Goal: Find specific page/section: Find specific page/section

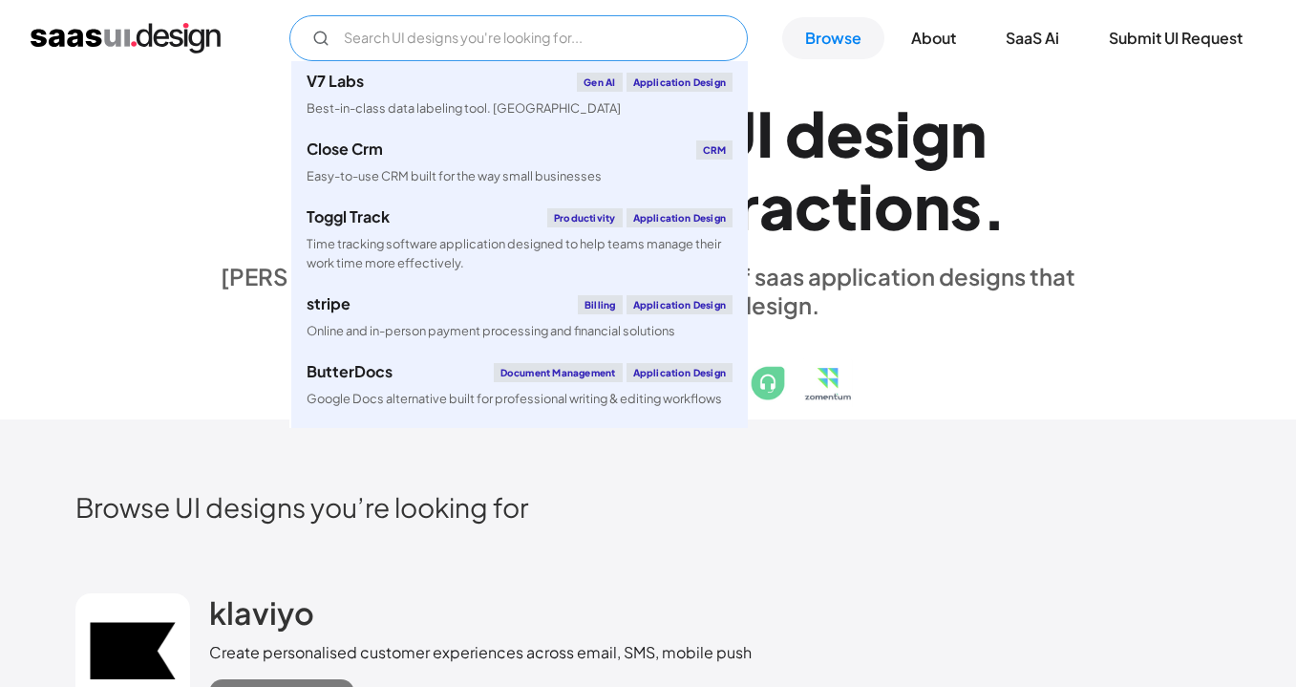
click at [540, 22] on input "Email Form" at bounding box center [518, 38] width 458 height 46
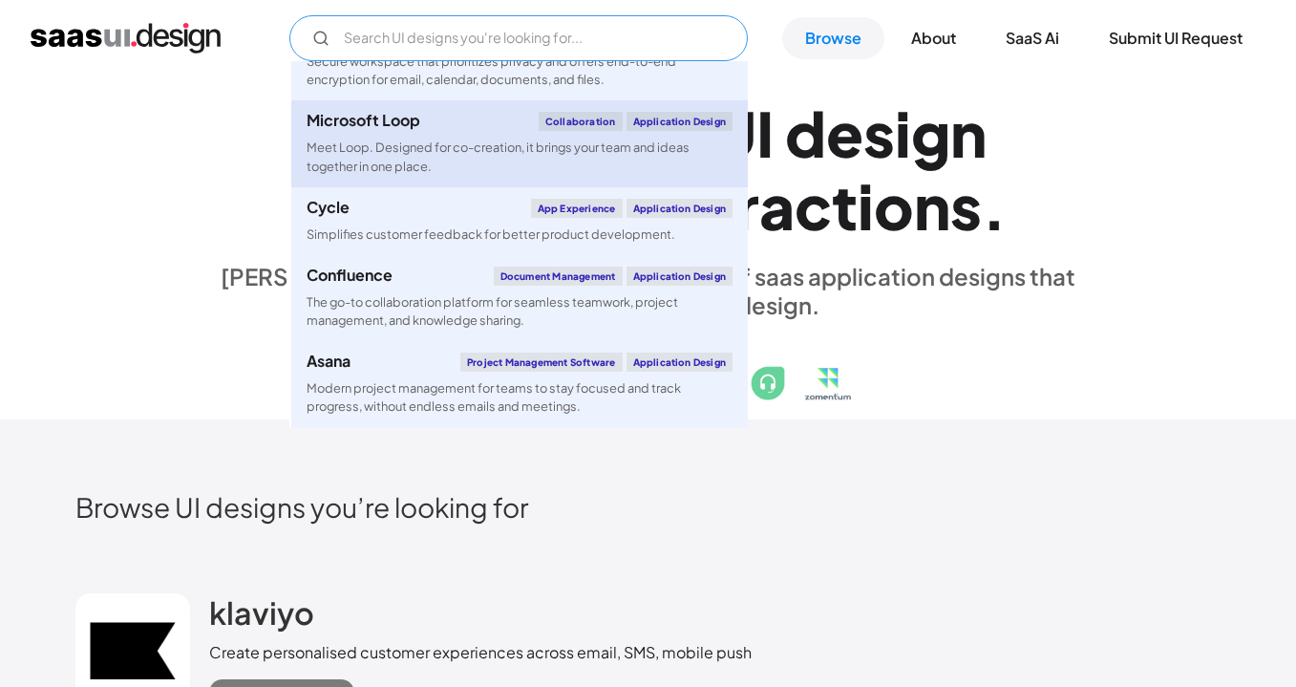
scroll to position [5228, 0]
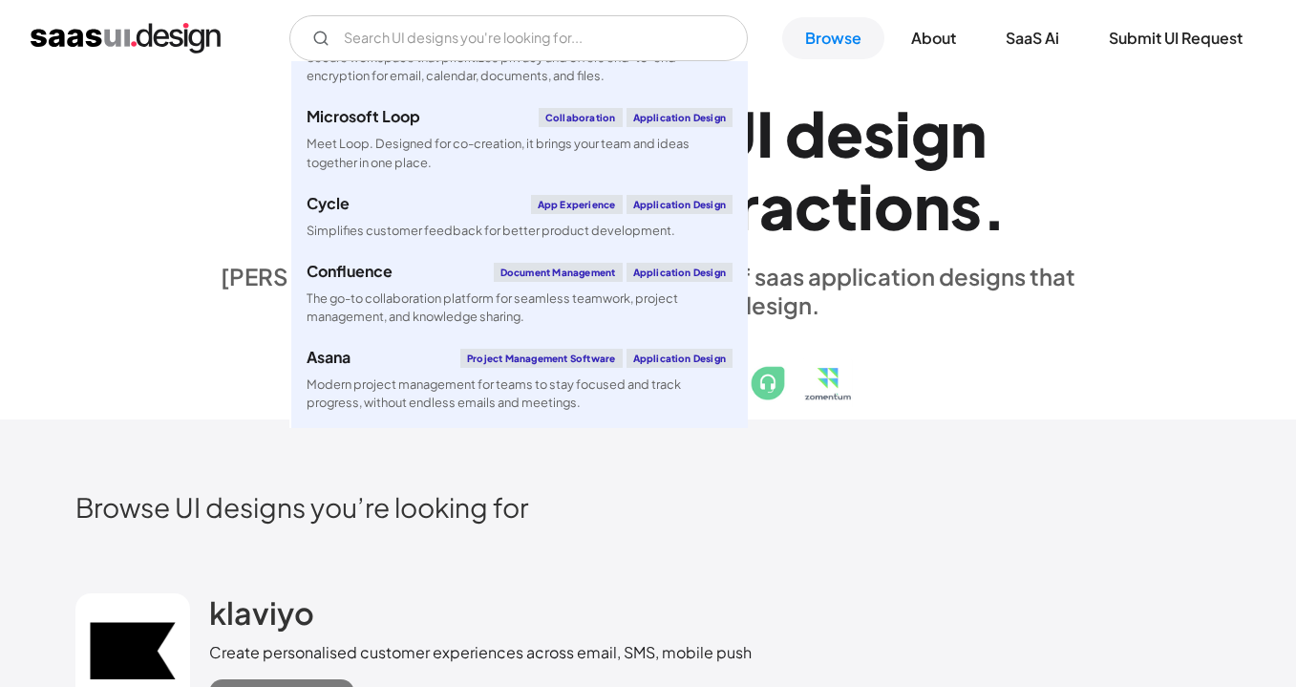
click at [533, 512] on h2 "Browse UI designs you’re looking for" at bounding box center [648, 506] width 1146 height 33
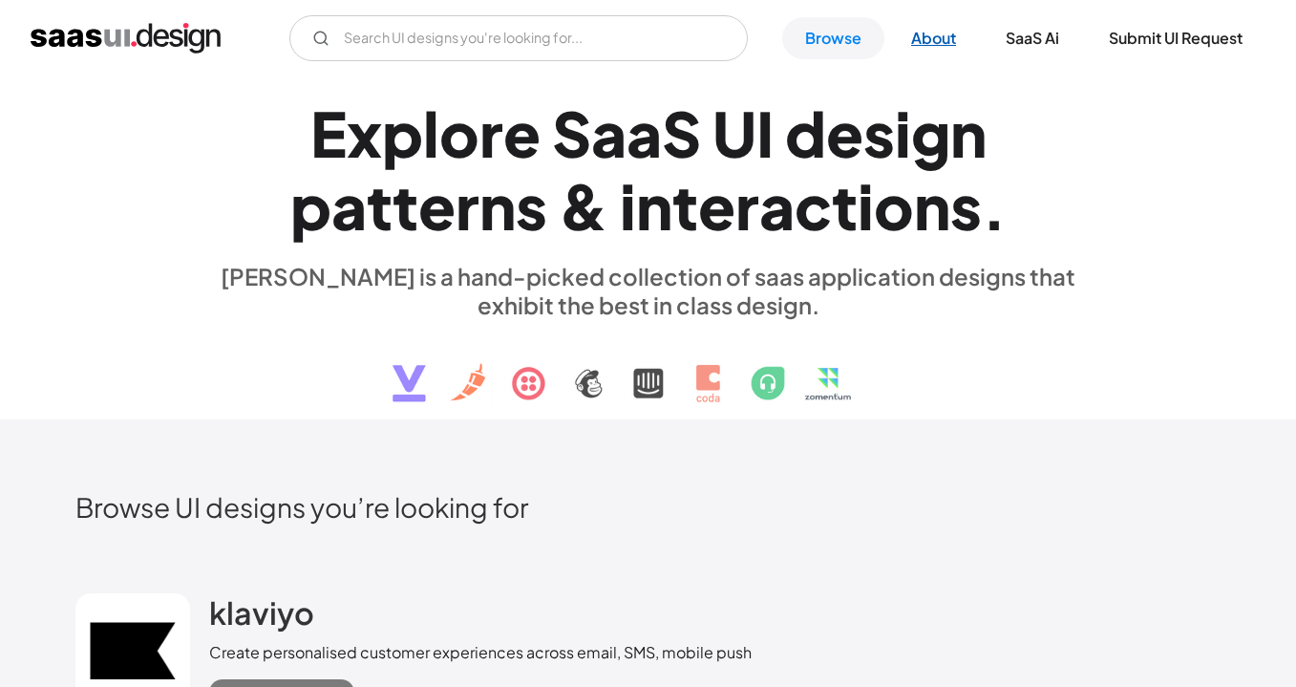
click at [952, 41] on link "About" at bounding box center [933, 38] width 91 height 42
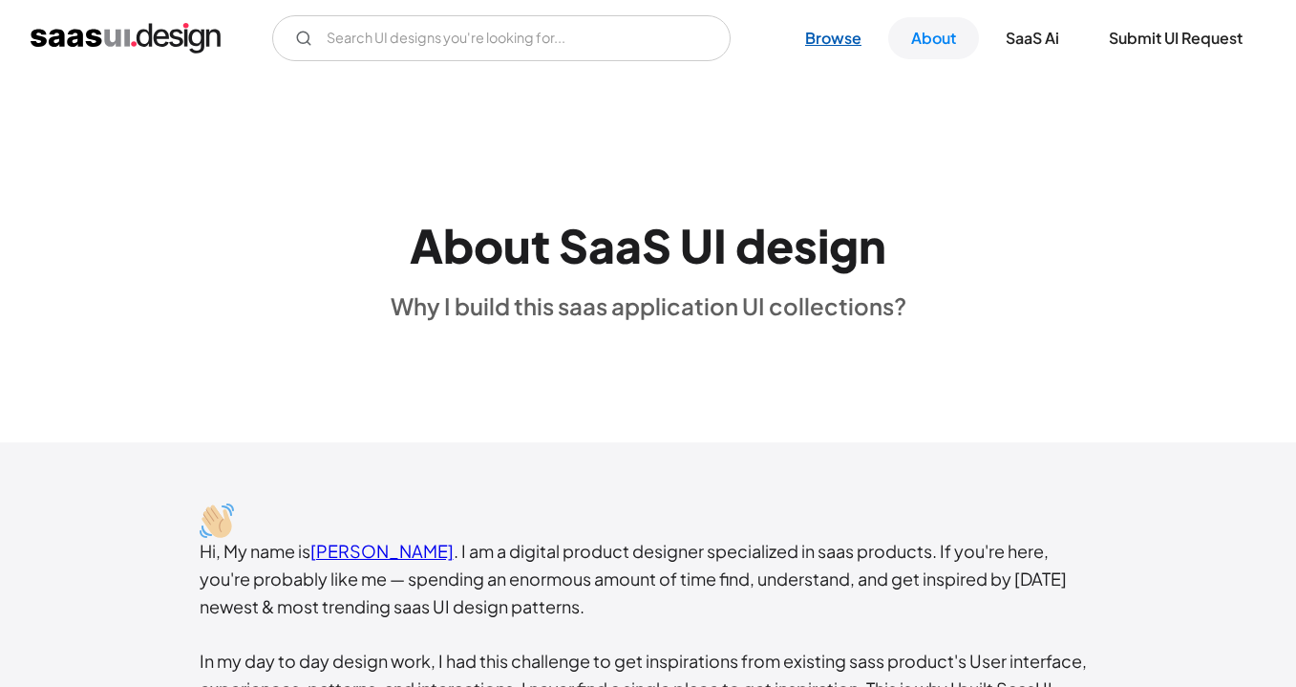
click at [828, 39] on link "Browse" at bounding box center [833, 38] width 102 height 42
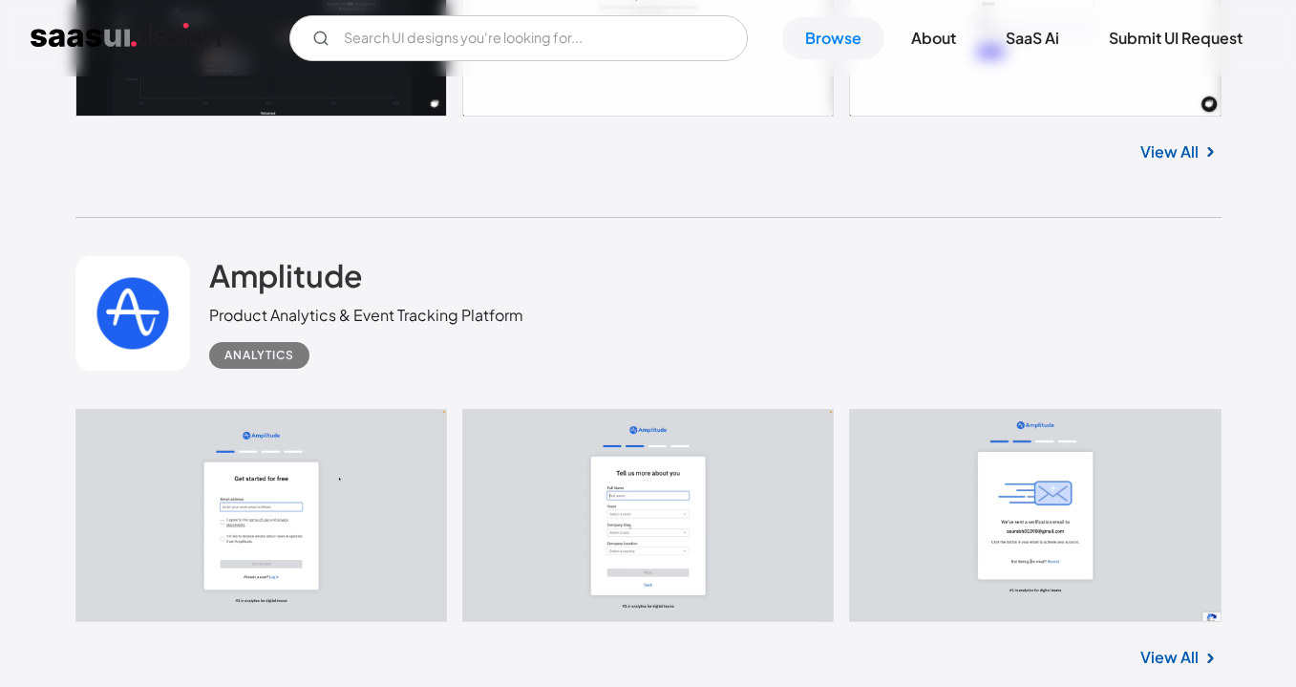
scroll to position [7784, 0]
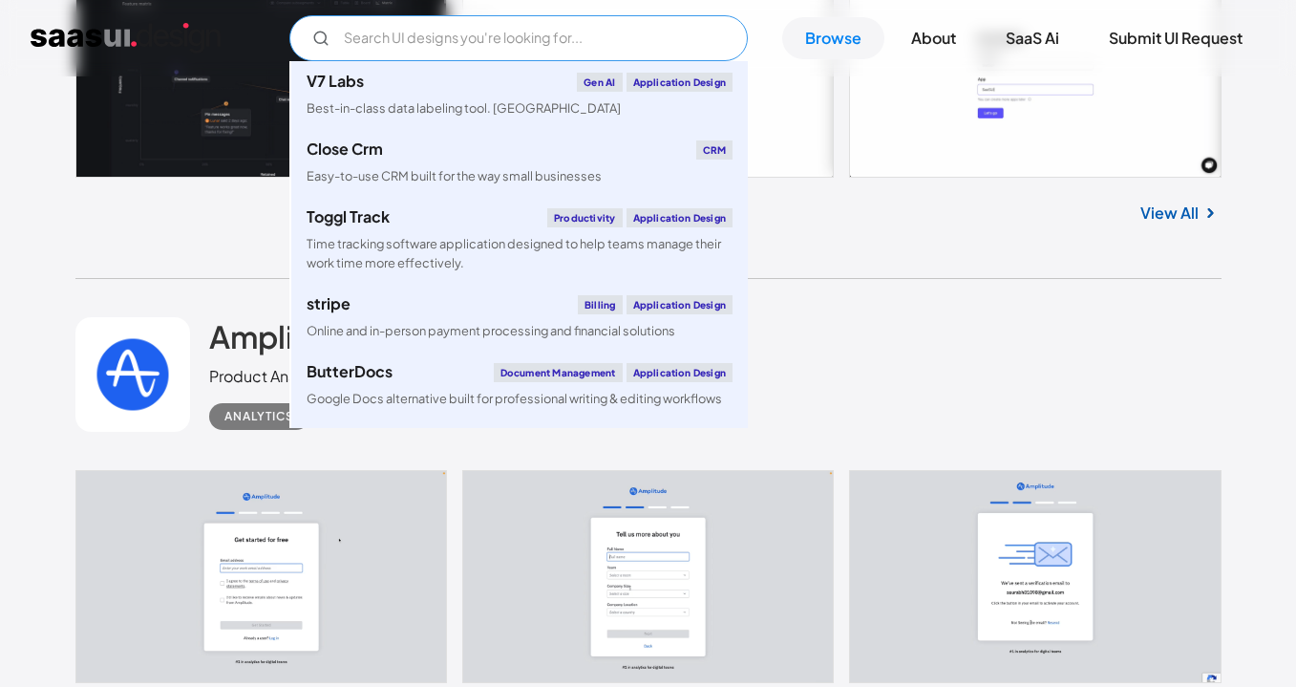
click at [545, 23] on input "Email Form" at bounding box center [518, 38] width 458 height 46
type input "у"
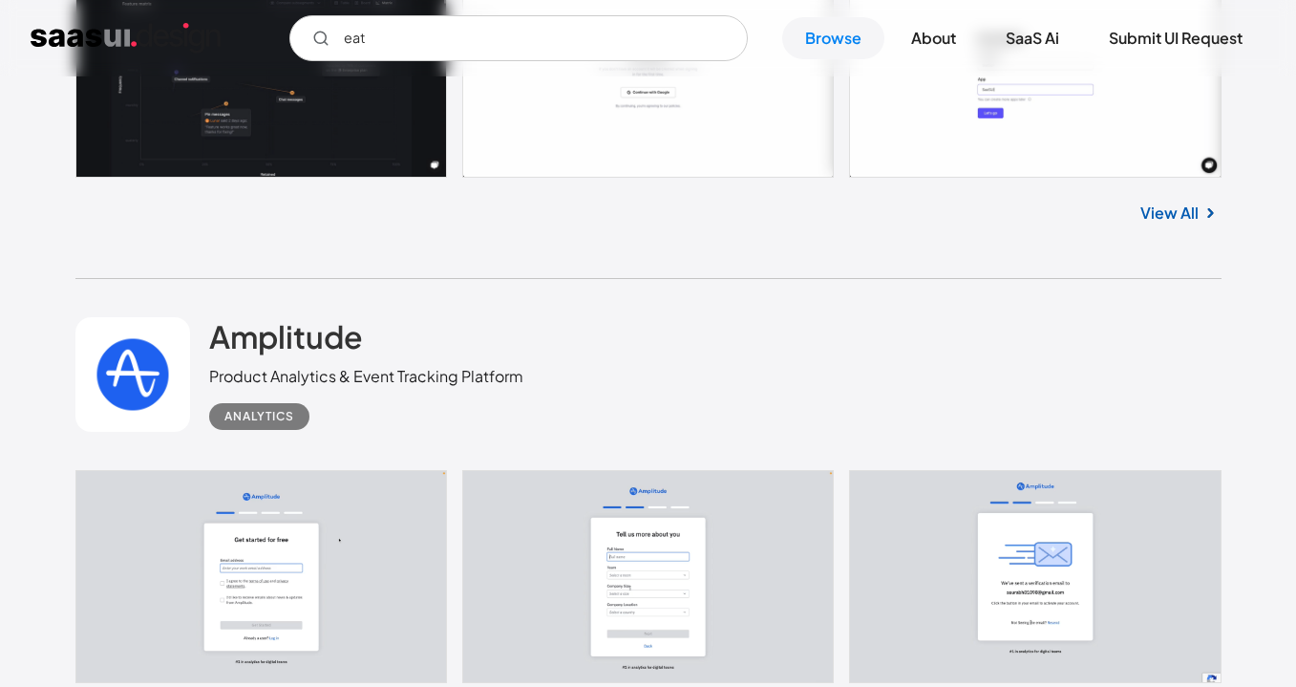
click at [656, 264] on div "Bucket The new way to evaluate features. Built for product teams in B2B SaaS Pr…" at bounding box center [648, 31] width 1146 height 498
click at [467, 33] on input "eat" at bounding box center [518, 38] width 458 height 46
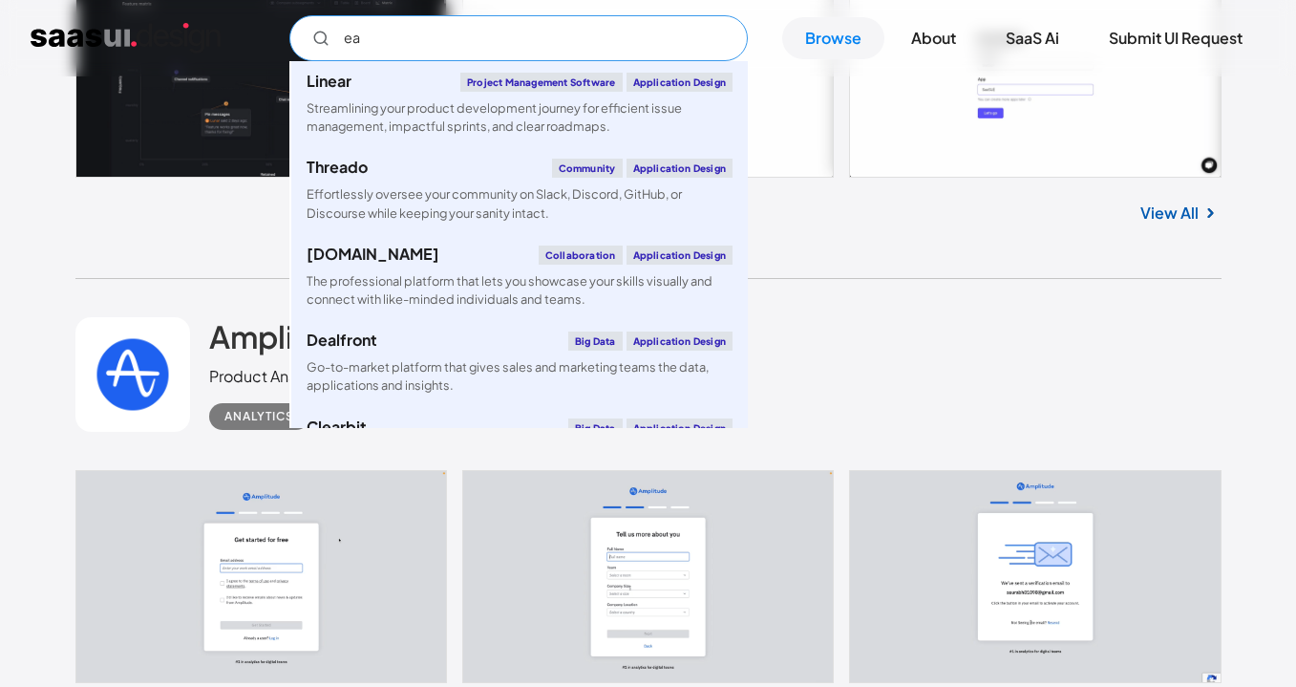
type input "e"
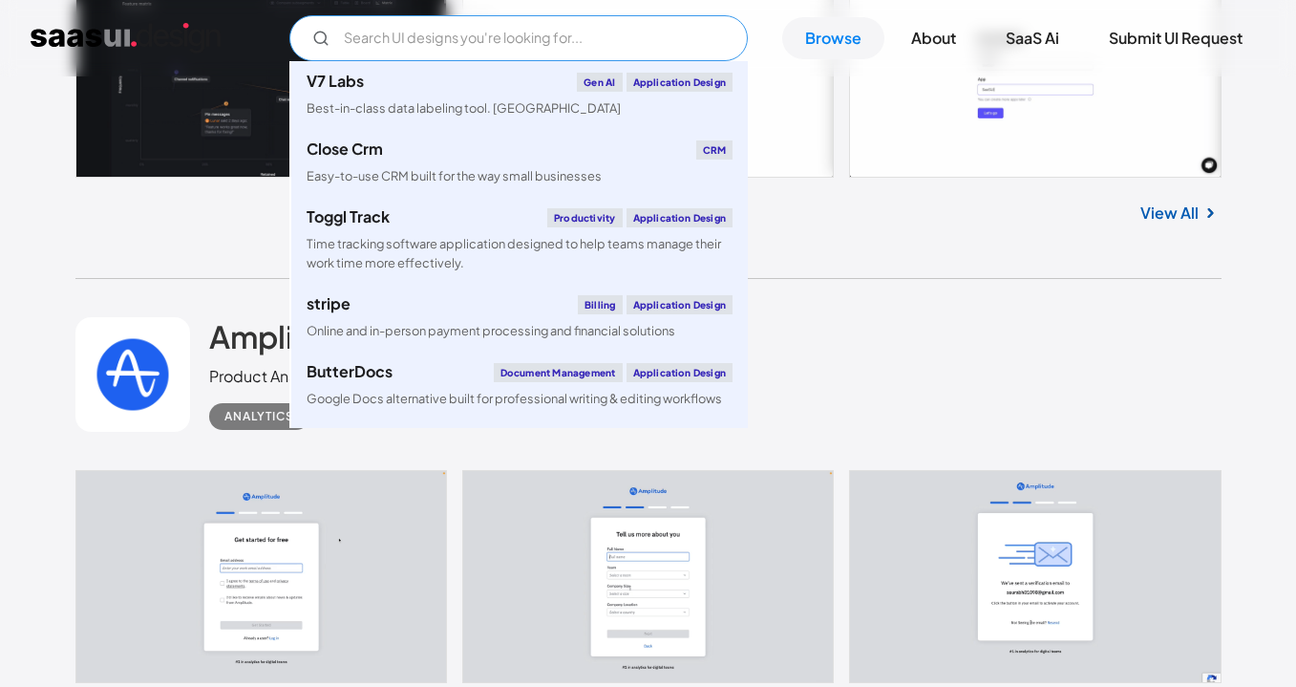
click at [540, 46] on input "Email Form" at bounding box center [518, 38] width 458 height 46
paste input "CookUnity"
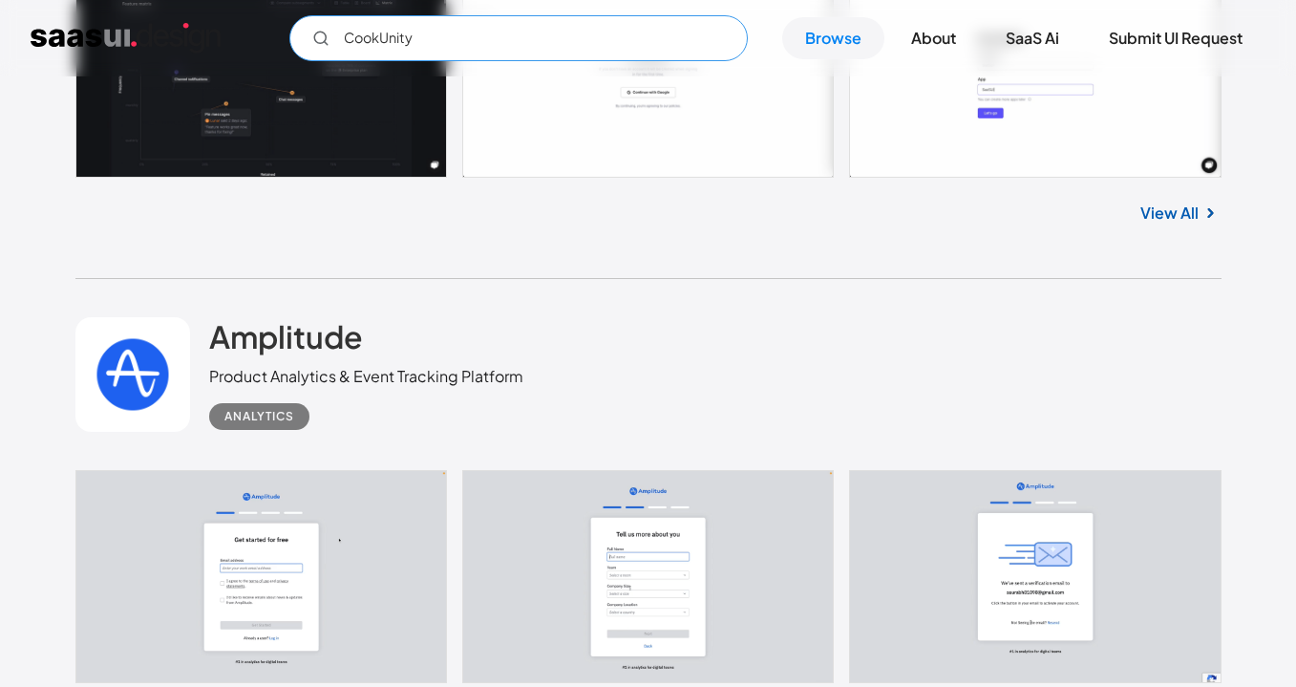
type input "CookUnity"
click at [704, 223] on div "View All" at bounding box center [648, 209] width 1146 height 63
drag, startPoint x: 651, startPoint y: 43, endPoint x: 335, endPoint y: 32, distance: 316.3
click at [333, 32] on input "CookUnity" at bounding box center [518, 38] width 458 height 46
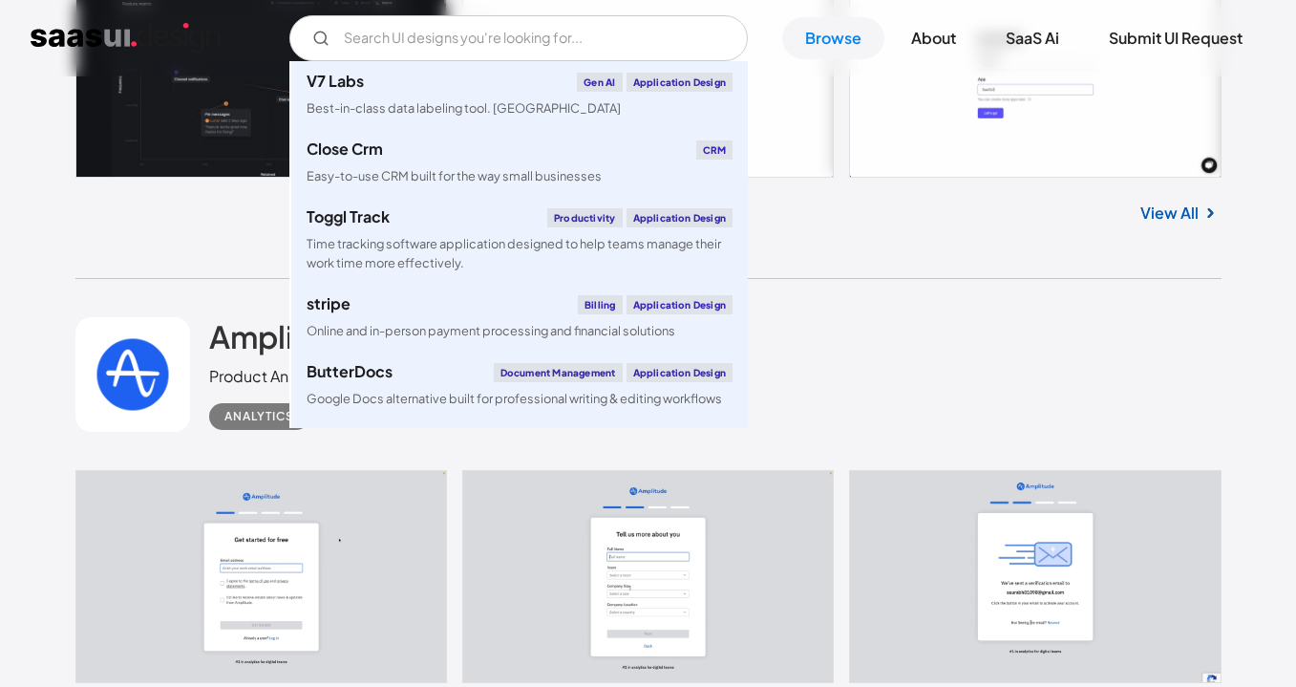
click at [1017, 272] on div "Bucket The new way to evaluate features. Built for product teams in B2B SaaS Pr…" at bounding box center [648, 31] width 1146 height 498
